Goal: Communication & Community: Answer question/provide support

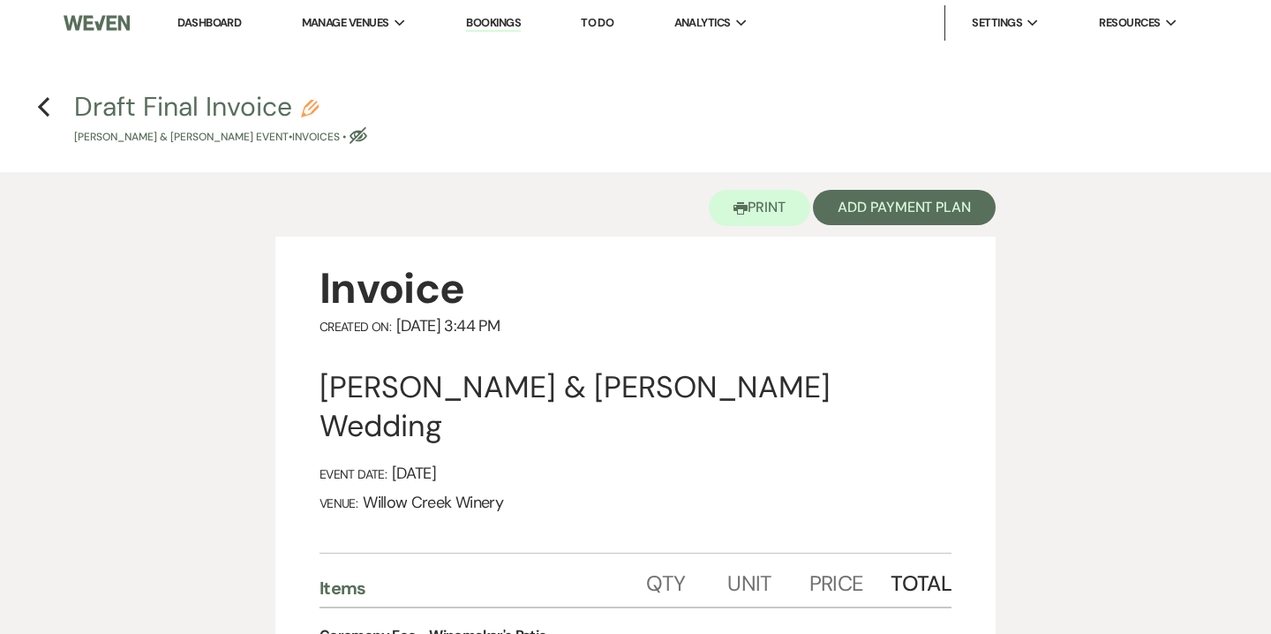
click at [521, 19] on link "Bookings" at bounding box center [493, 23] width 55 height 17
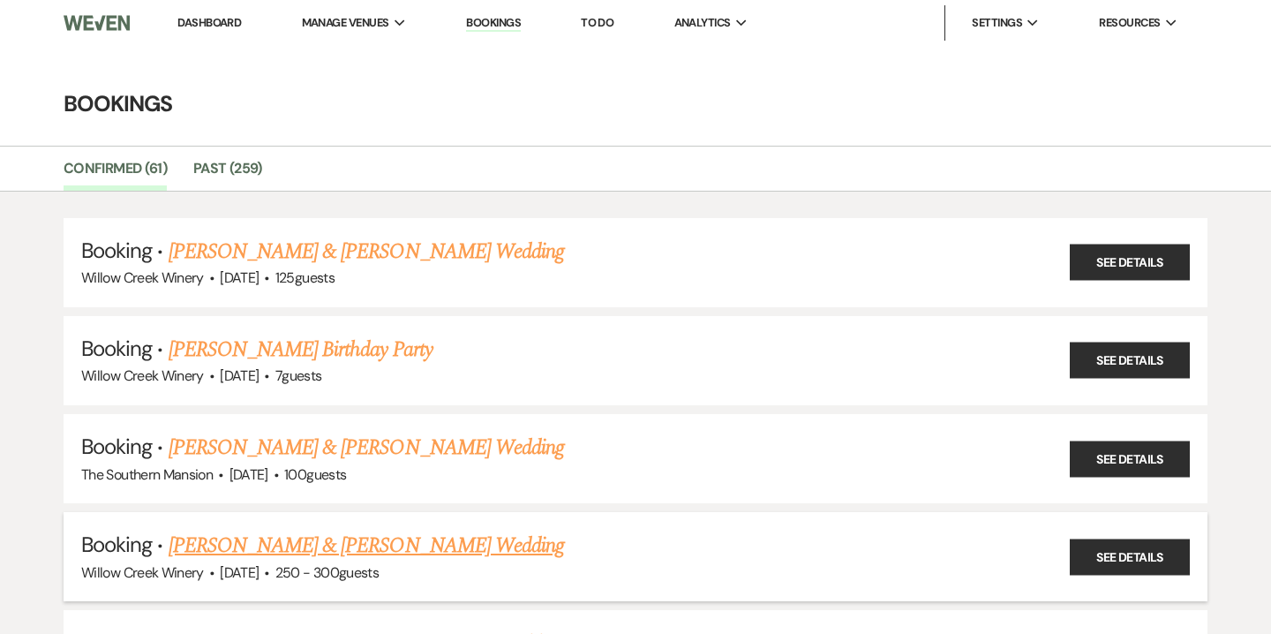
click at [308, 547] on link "[PERSON_NAME] & [PERSON_NAME] Wedding" at bounding box center [366, 546] width 395 height 32
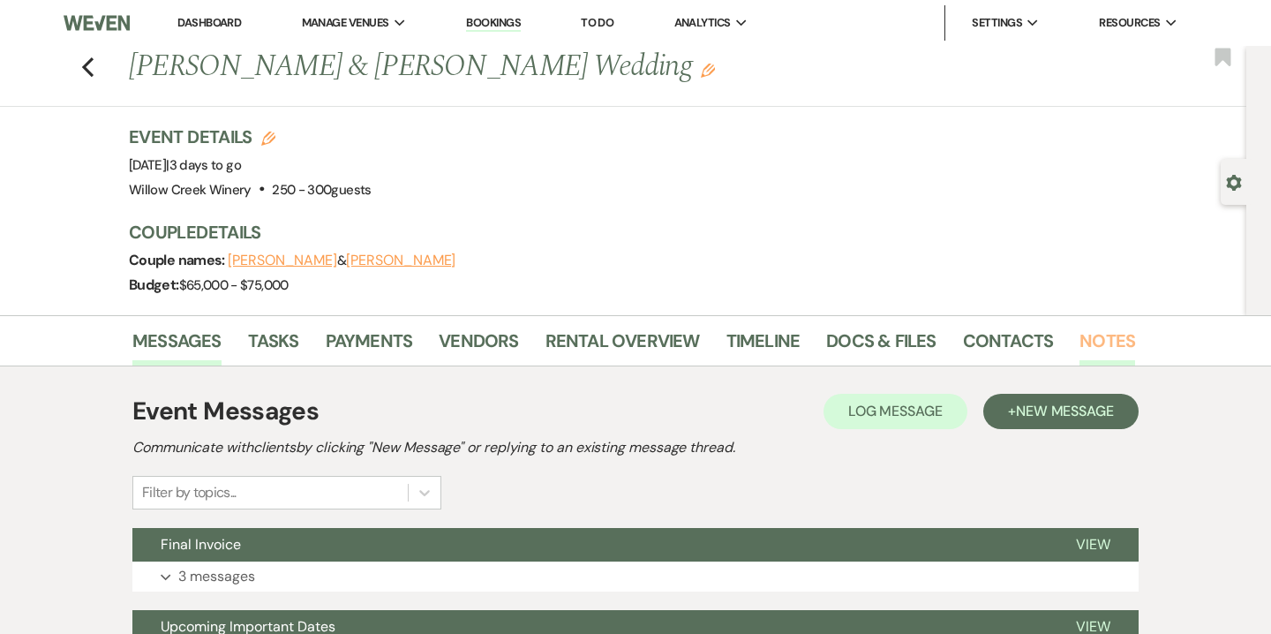
click at [1111, 340] on link "Notes" at bounding box center [1107, 346] width 56 height 39
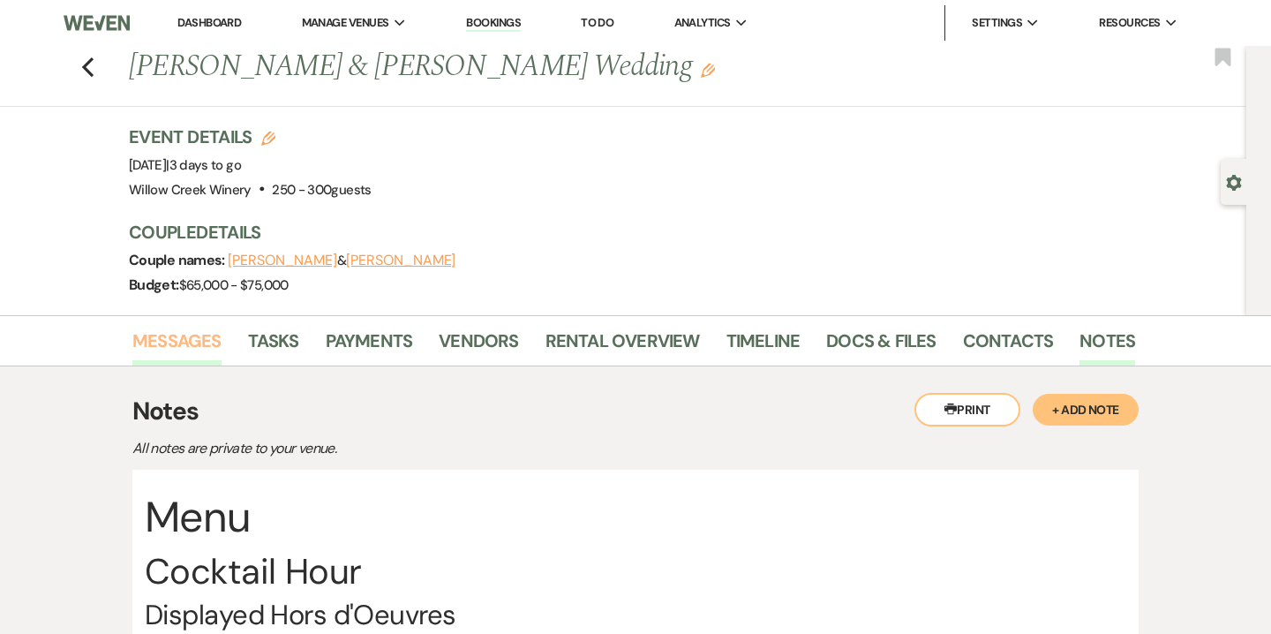
click at [169, 327] on link "Messages" at bounding box center [176, 346] width 89 height 39
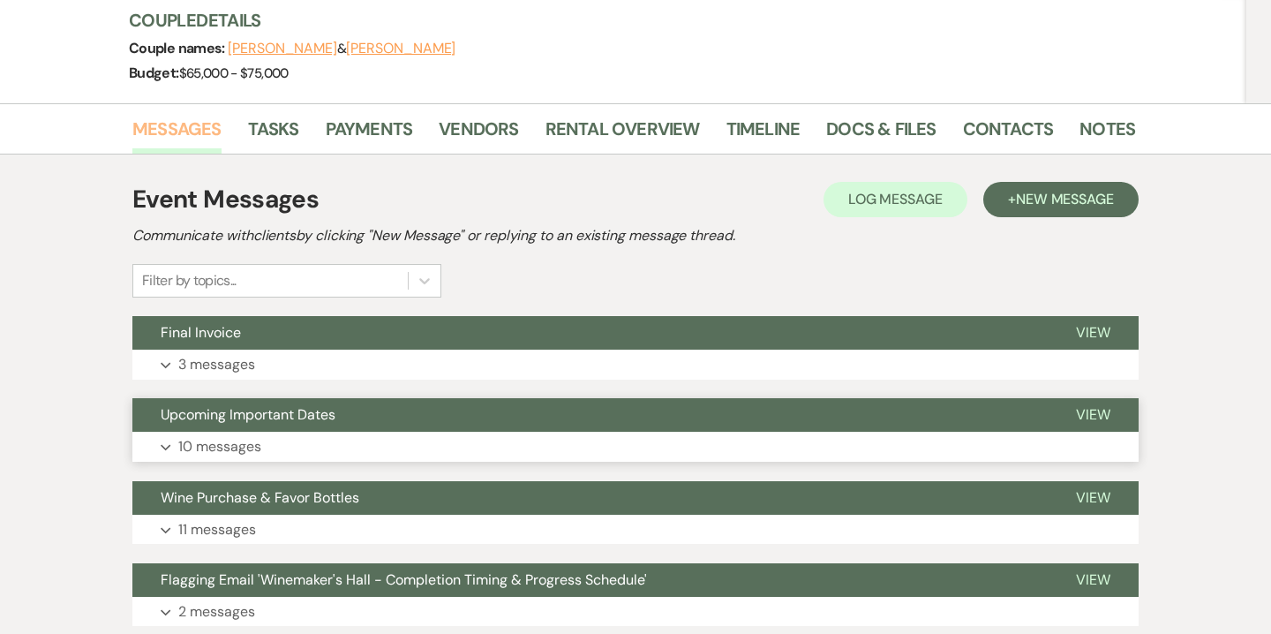
scroll to position [217, 0]
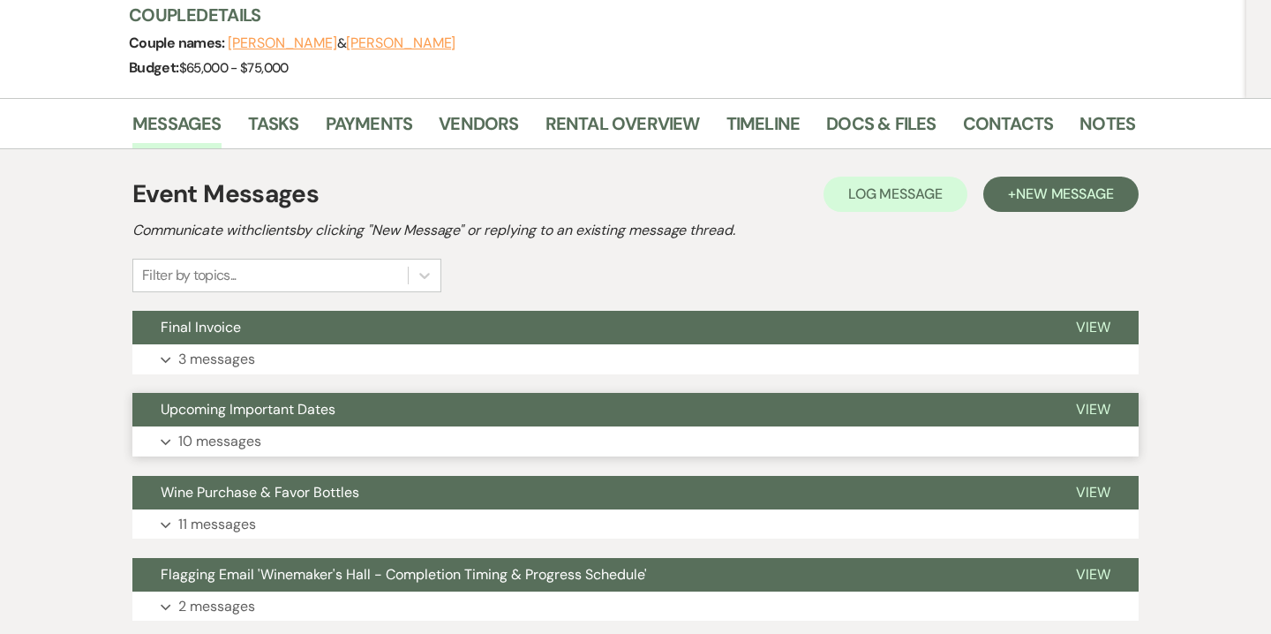
click at [242, 440] on p "10 messages" at bounding box center [219, 441] width 83 height 23
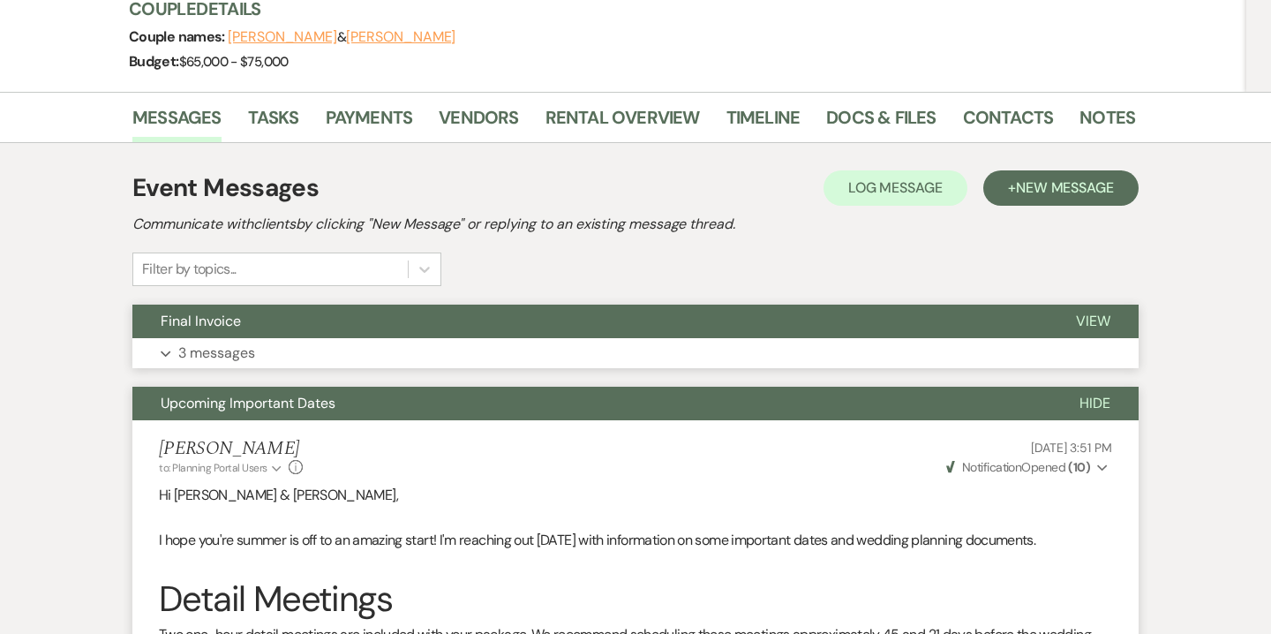
scroll to position [230, 0]
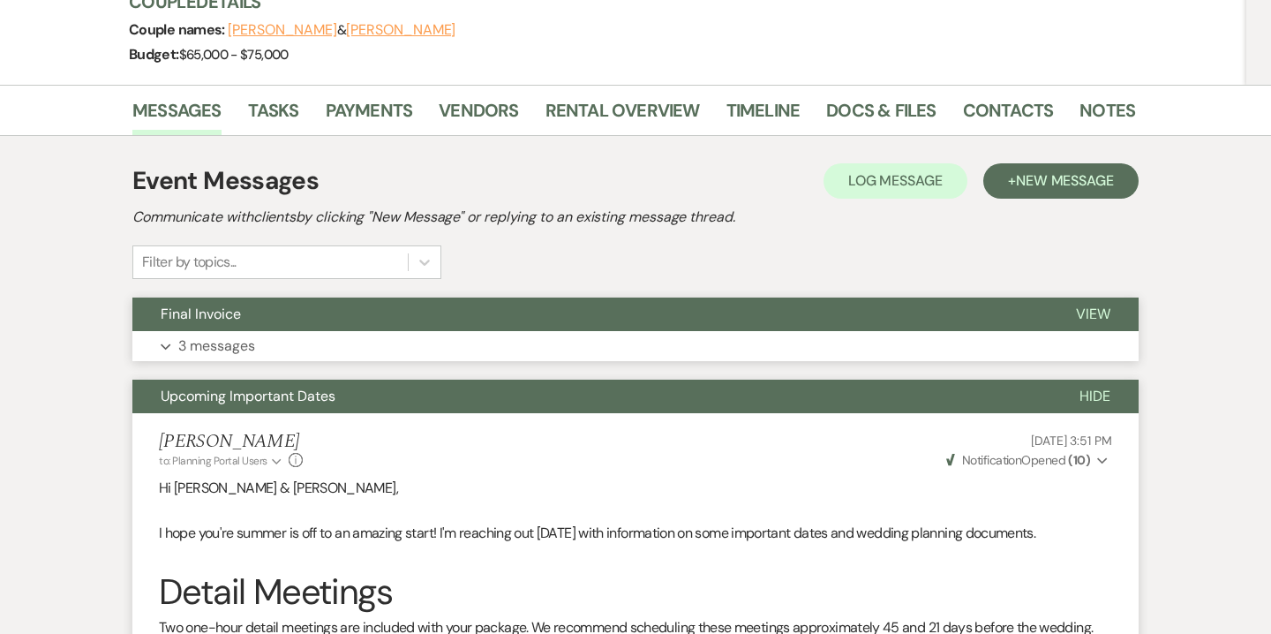
click at [416, 352] on button "Expand 3 messages" at bounding box center [635, 346] width 1006 height 30
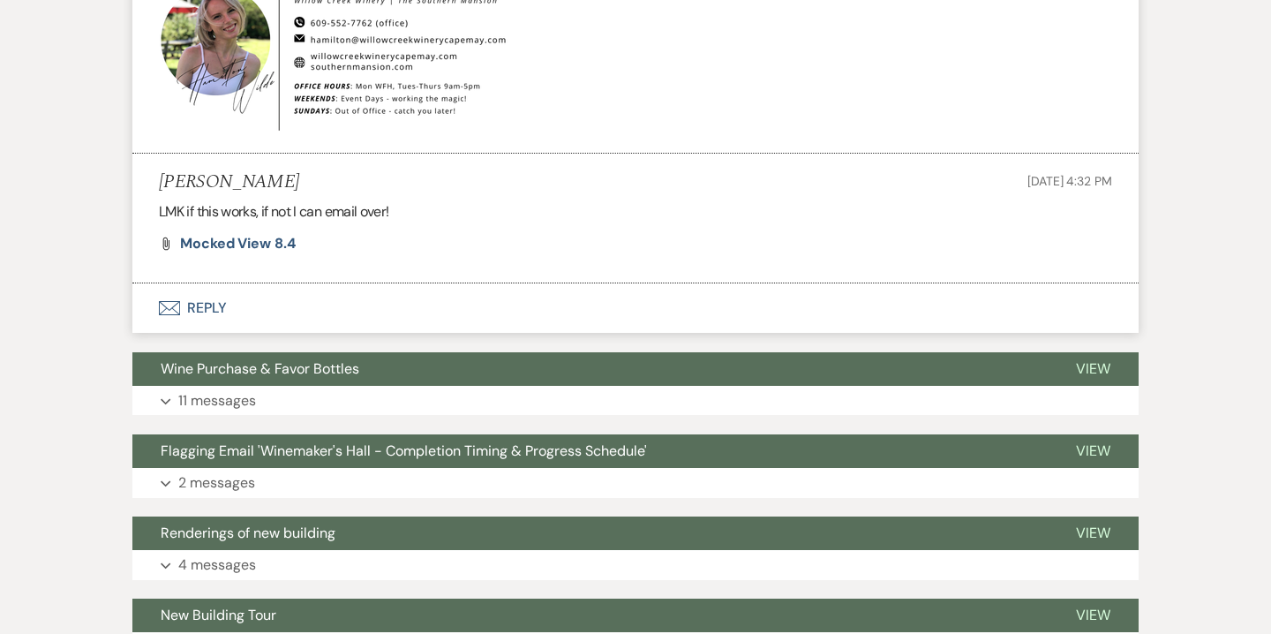
scroll to position [5224, 0]
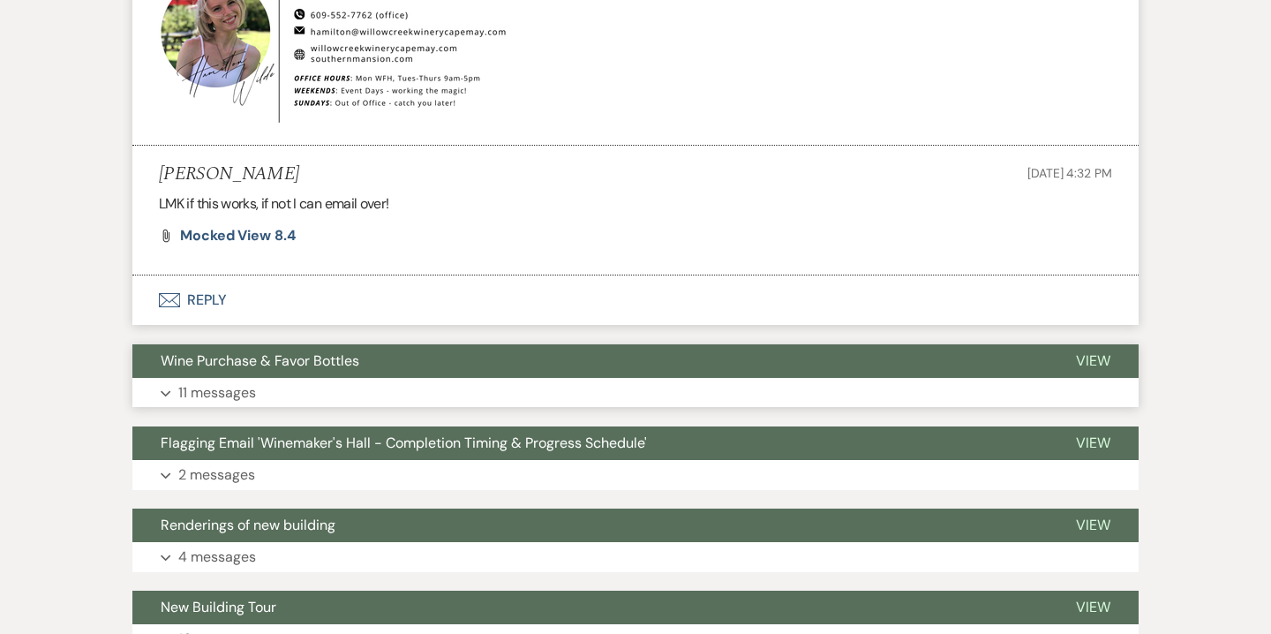
click at [416, 378] on button "Wine Purchase & Favor Bottles" at bounding box center [589, 361] width 915 height 34
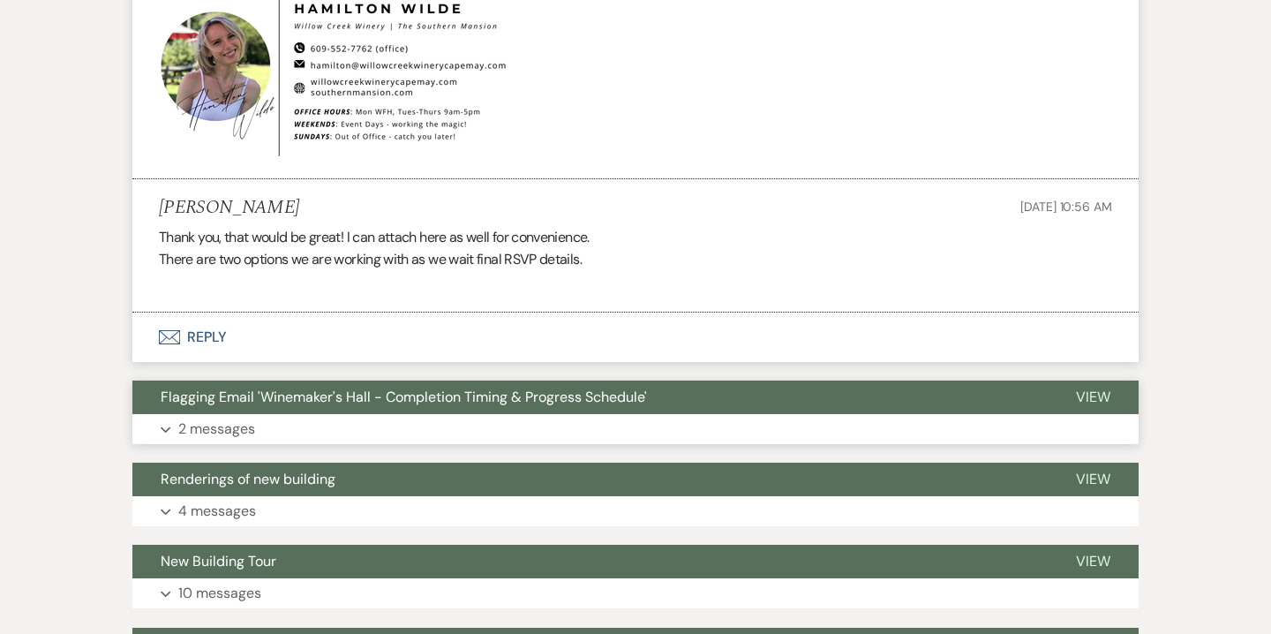
click at [416, 406] on span "Flagging Email 'Winemaker's Hall - Completion Timing & Progress Schedule'" at bounding box center [404, 396] width 486 height 19
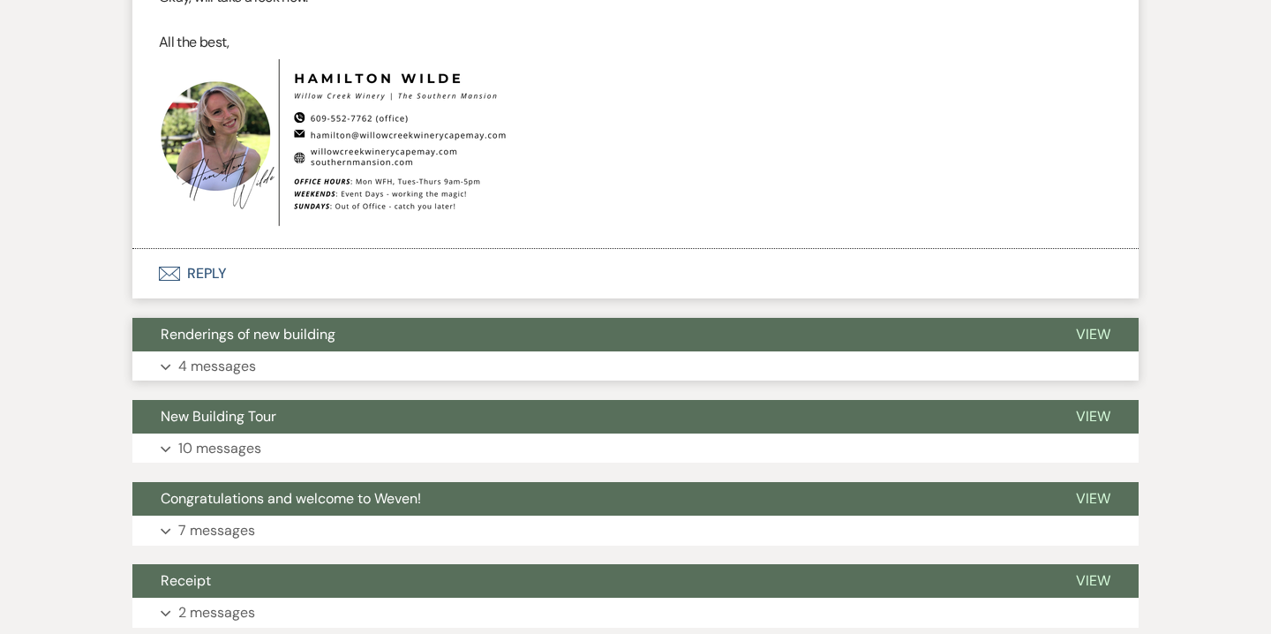
click at [402, 374] on button "Expand 4 messages" at bounding box center [635, 366] width 1006 height 30
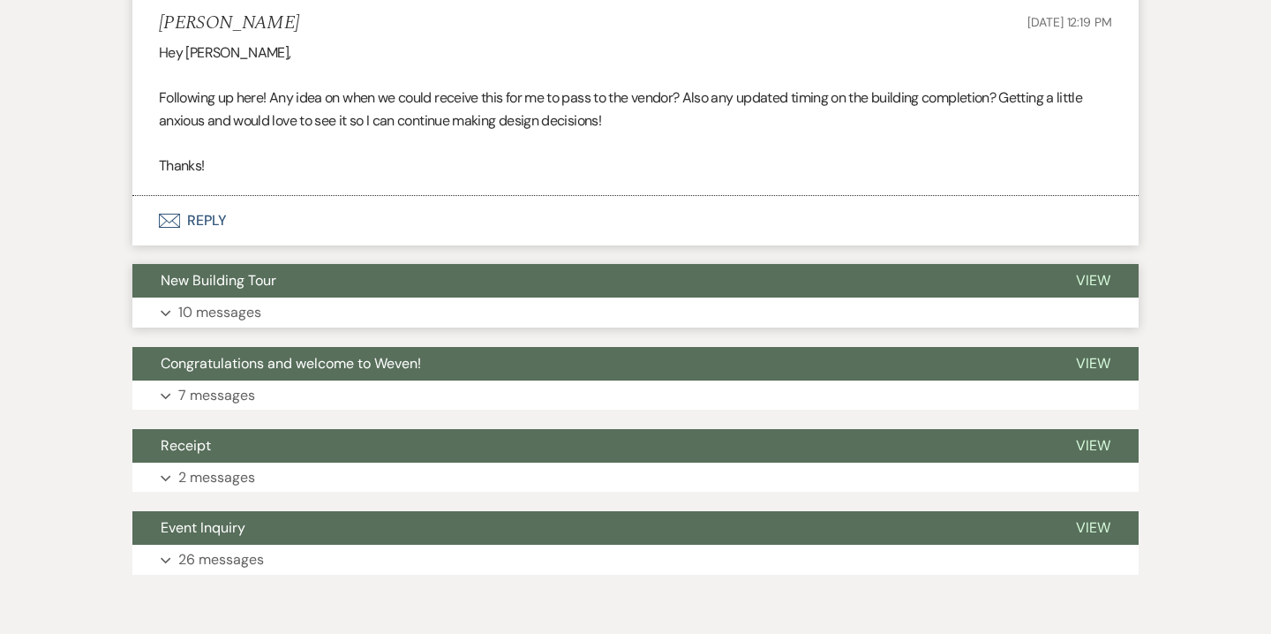
click at [378, 297] on button "New Building Tour" at bounding box center [589, 281] width 915 height 34
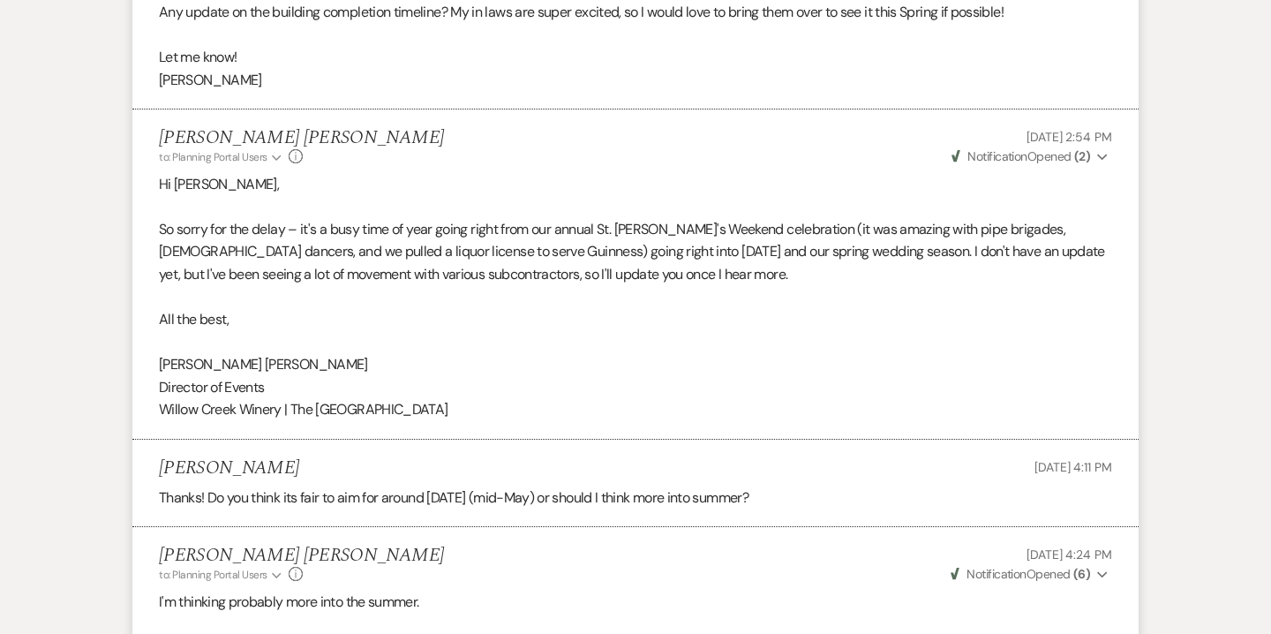
scroll to position [12133, 0]
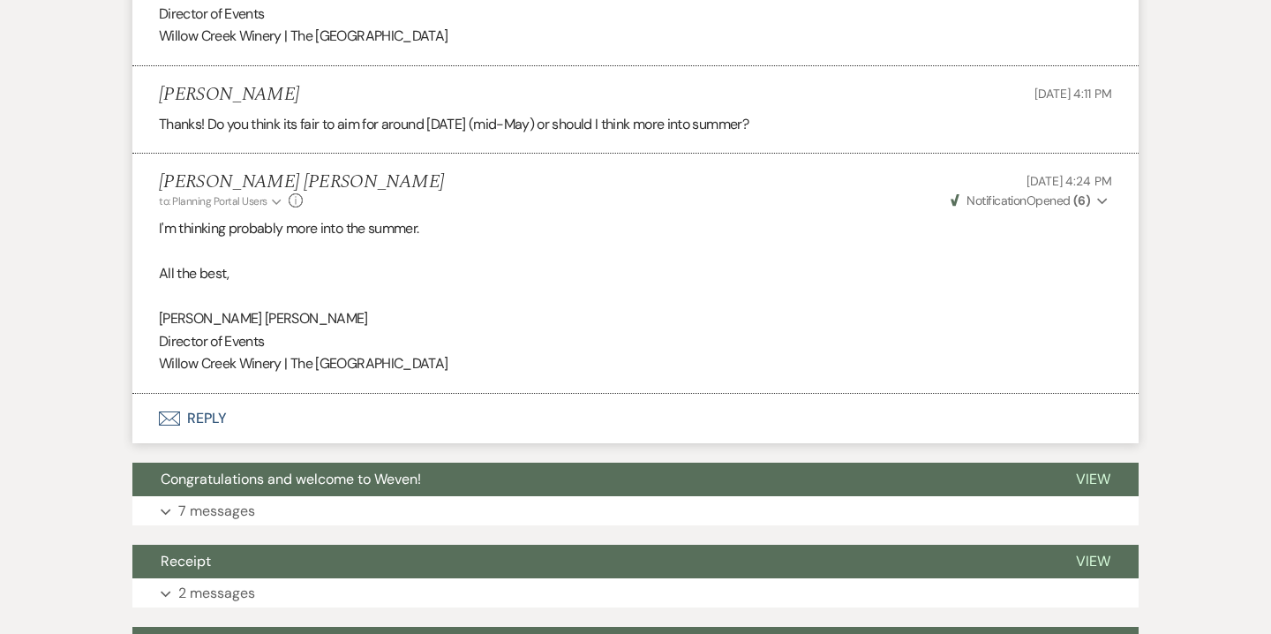
click at [351, 526] on button "Expand 7 messages" at bounding box center [635, 511] width 1006 height 30
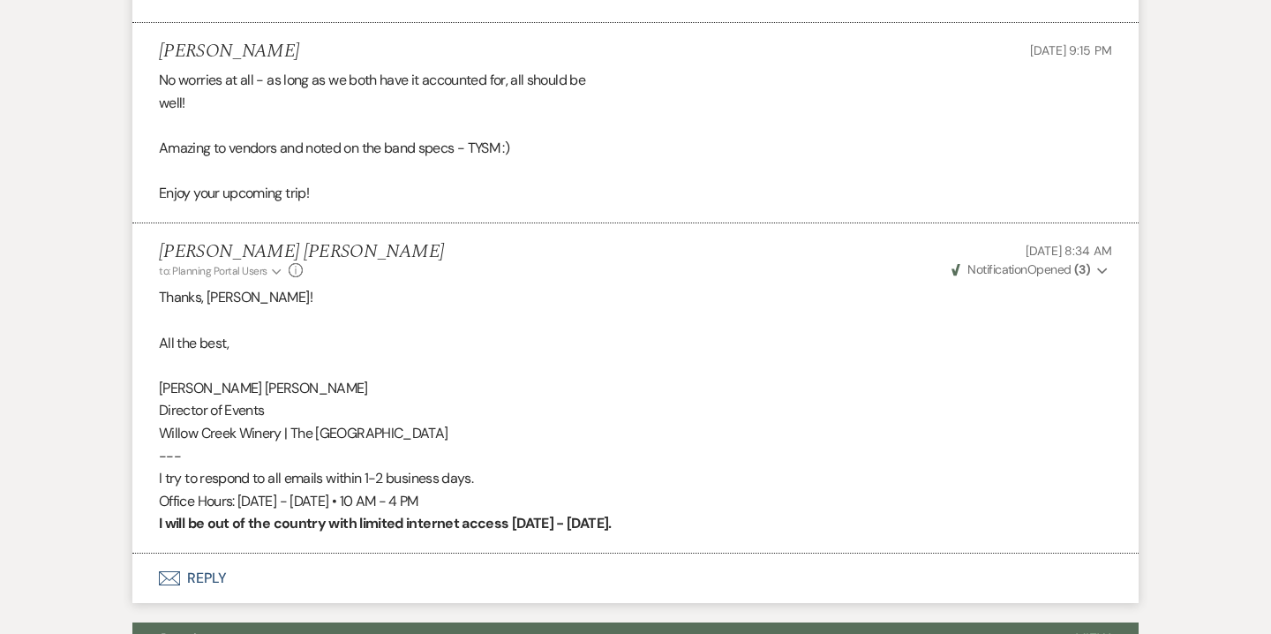
scroll to position [15197, 0]
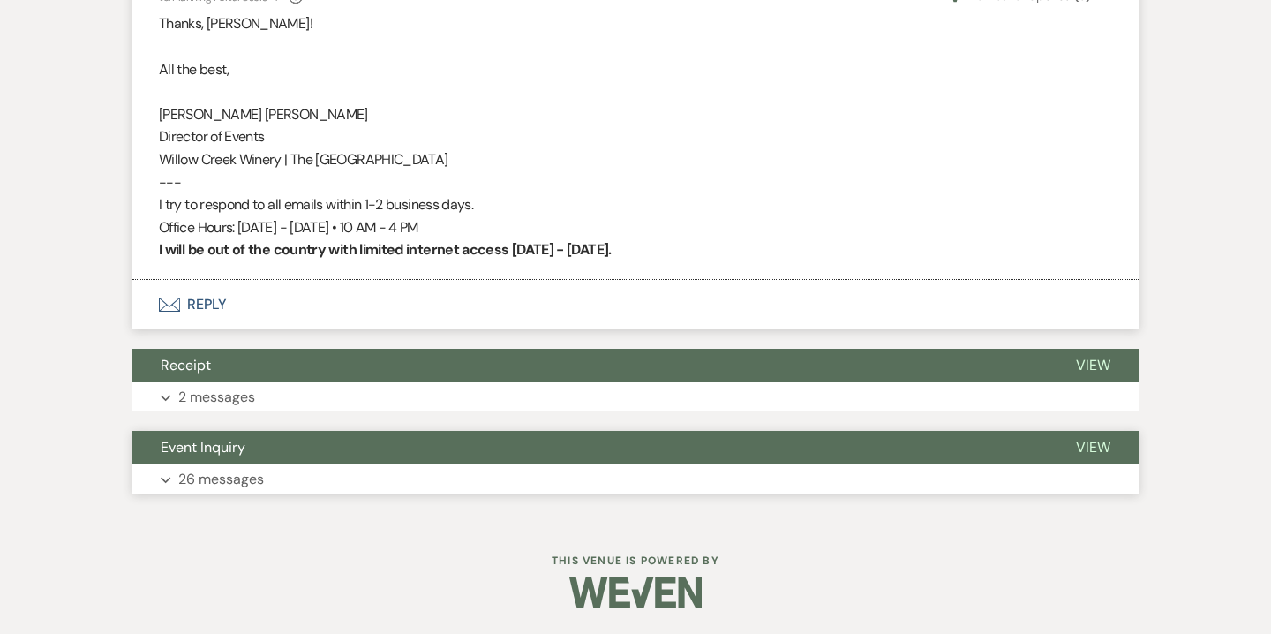
click at [312, 471] on button "Expand 26 messages" at bounding box center [635, 479] width 1006 height 30
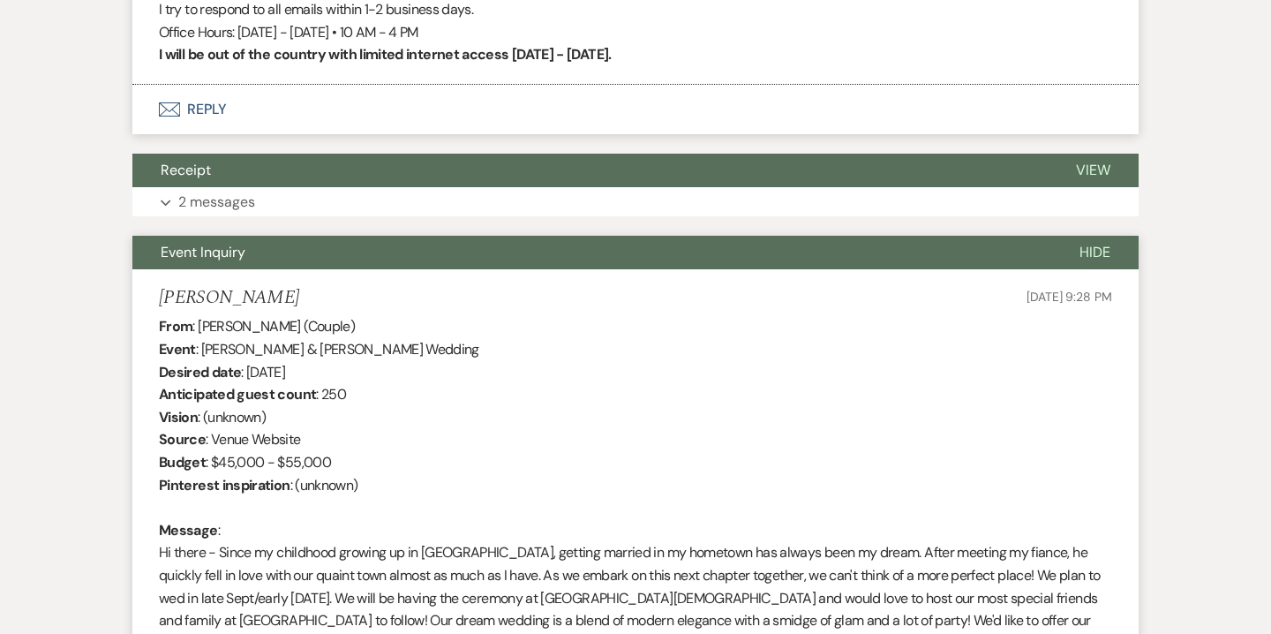
scroll to position [15232, 0]
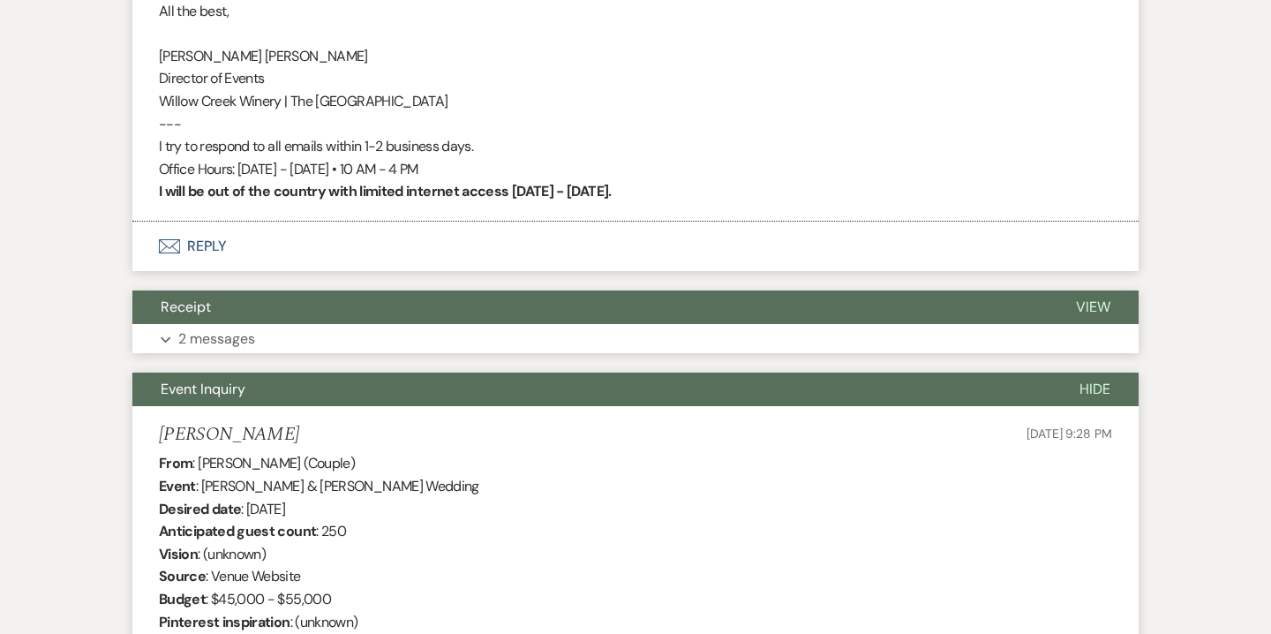
click at [313, 354] on button "Expand 2 messages" at bounding box center [635, 339] width 1006 height 30
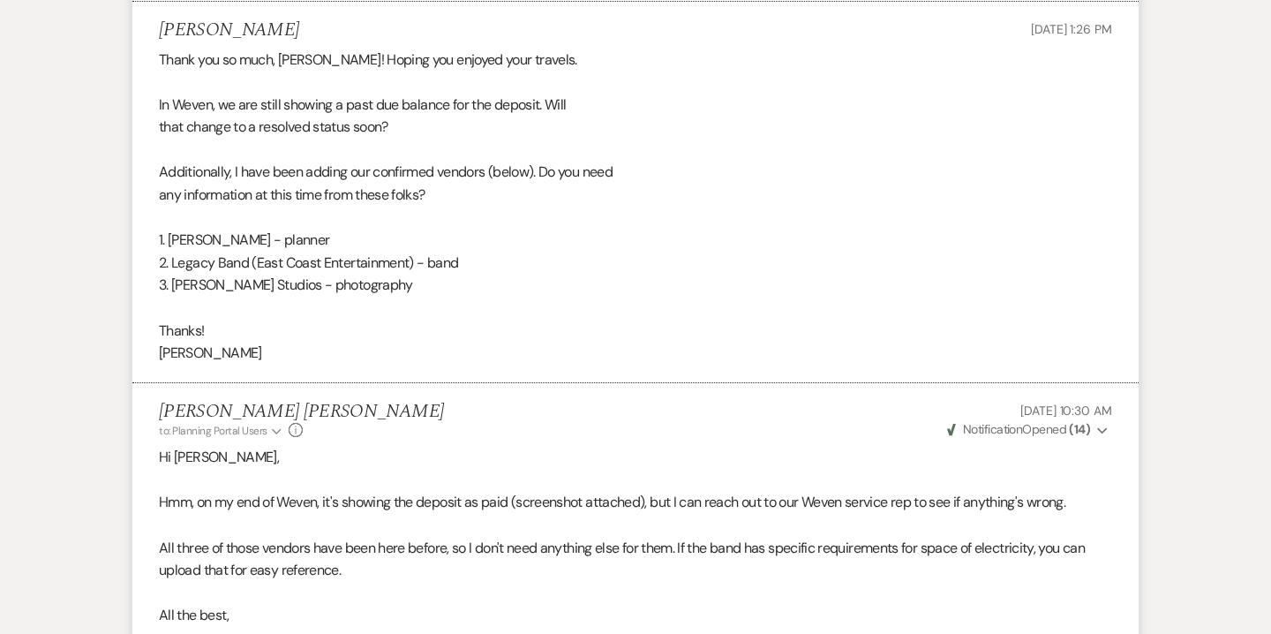
scroll to position [13762, 0]
